Goal: Navigation & Orientation: Find specific page/section

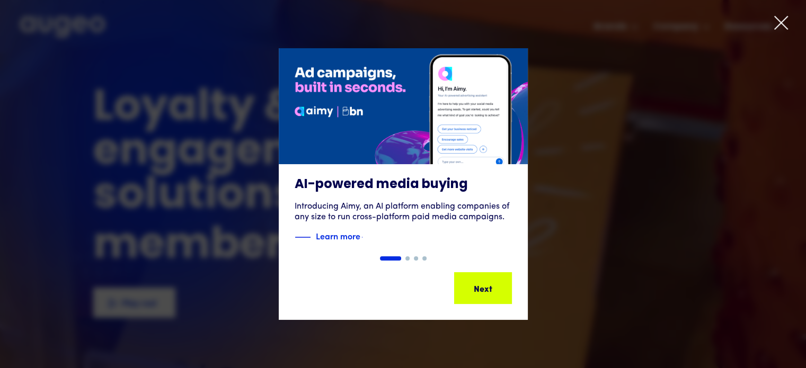
click at [782, 16] on icon at bounding box center [781, 23] width 16 height 16
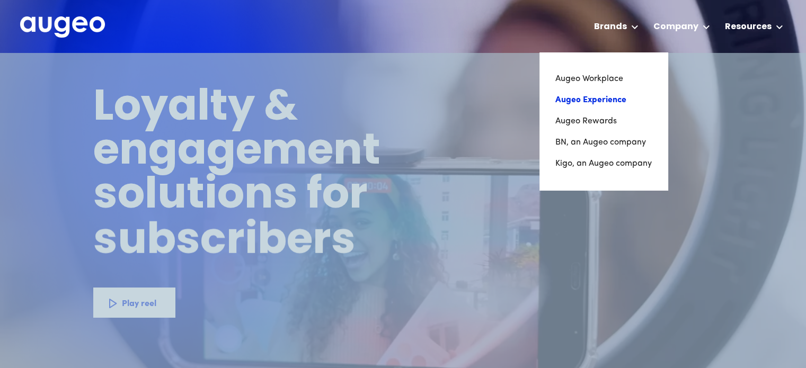
click at [596, 104] on link "Augeo Experience" at bounding box center [603, 100] width 96 height 21
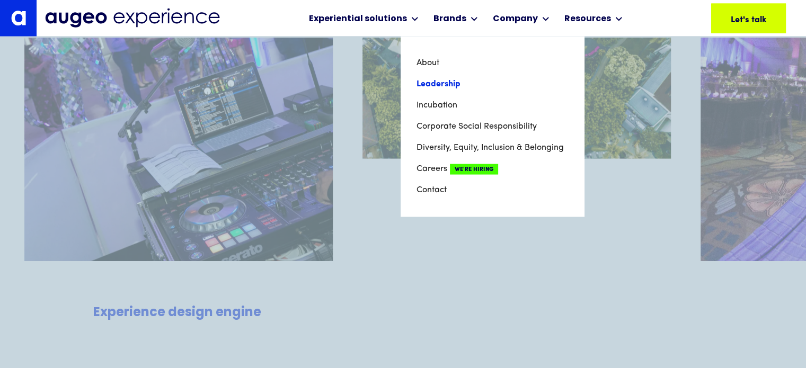
scroll to position [2137, 0]
click at [436, 86] on link "Leadership" at bounding box center [493, 84] width 152 height 21
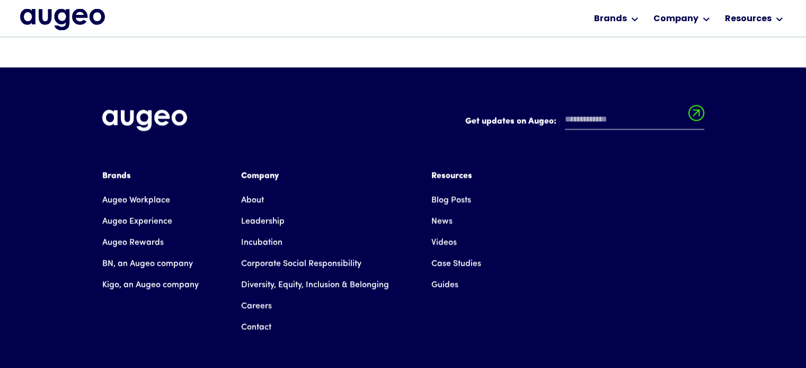
scroll to position [1549, 0]
